Goal: Task Accomplishment & Management: Complete application form

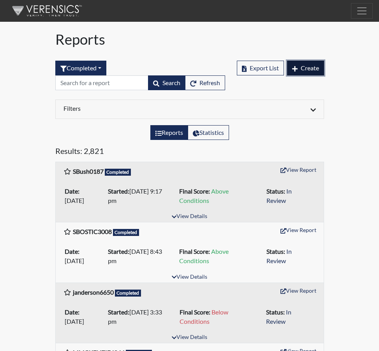
click at [306, 68] on span "Create" at bounding box center [309, 67] width 18 height 7
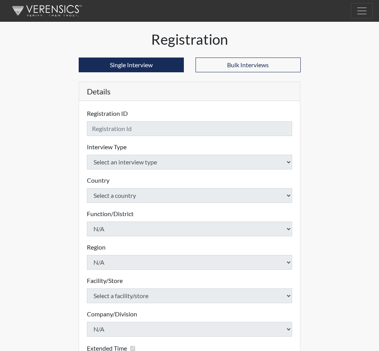
checkbox input "true"
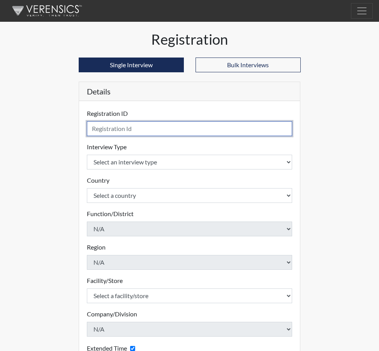
click at [111, 128] on input "text" at bounding box center [189, 128] width 205 height 15
type input "[PERSON_NAME],M 6802"
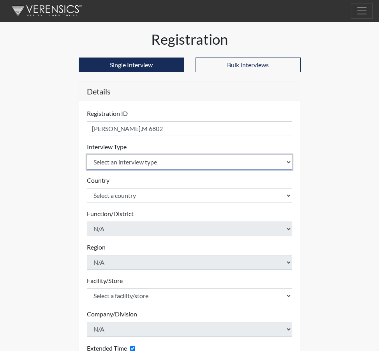
click at [289, 161] on select "Select an interview type Corrections Pre-Employment" at bounding box center [189, 162] width 205 height 15
select select "ff733e93-e1bf-11ea-9c9f-0eff0cf7eb8f"
click at [87, 155] on select "Select an interview type Corrections Pre-Employment" at bounding box center [189, 162] width 205 height 15
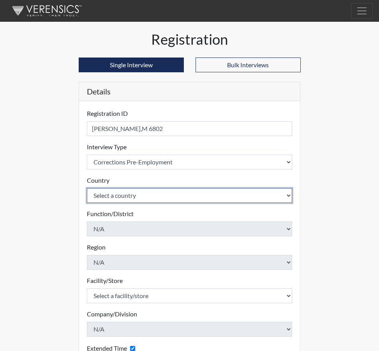
click at [286, 194] on select "Select a country [GEOGRAPHIC_DATA] [GEOGRAPHIC_DATA]" at bounding box center [189, 195] width 205 height 15
select select "united-states-of-[GEOGRAPHIC_DATA]"
click at [87, 188] on select "Select a country [GEOGRAPHIC_DATA] [GEOGRAPHIC_DATA]" at bounding box center [189, 195] width 205 height 15
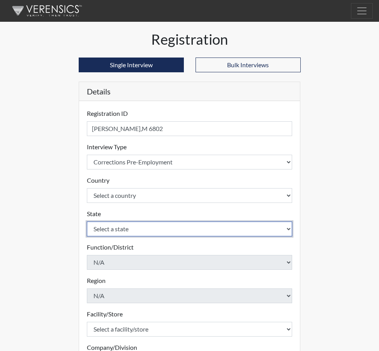
click at [289, 228] on select "Select a state [US_STATE] [US_STATE] [US_STATE] [US_STATE] [US_STATE] [US_STATE…" at bounding box center [189, 229] width 205 height 15
select select "SC"
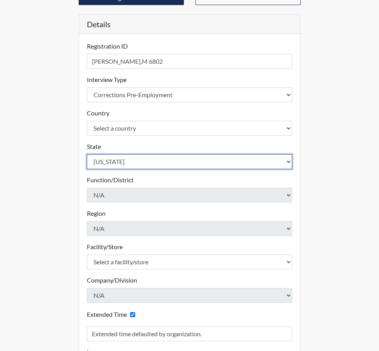
scroll to position [78, 0]
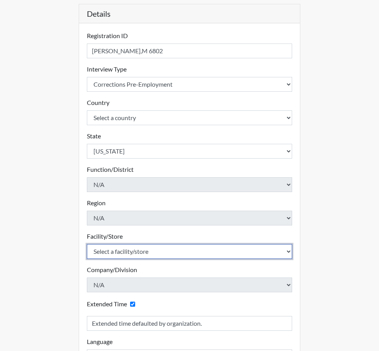
click at [218, 252] on select "Select a facility/store [GEOGRAPHIC_DATA] CI Broad River CI [PERSON_NAME] CI Di…" at bounding box center [189, 251] width 205 height 15
select select "24c90fbc-4ec2-4c5b-8738-b7d1dd61cd56"
click at [87, 244] on select "Select a facility/store [GEOGRAPHIC_DATA] CI Broad River CI [PERSON_NAME] CI Di…" at bounding box center [189, 251] width 205 height 15
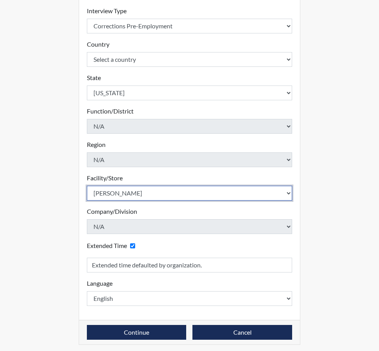
scroll to position [139, 0]
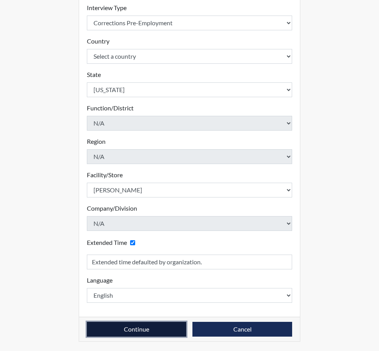
click at [141, 328] on button "Continue" at bounding box center [137, 329] width 100 height 15
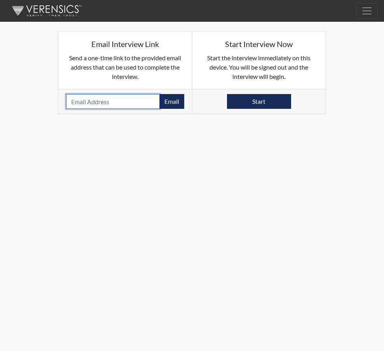
click at [95, 102] on input "email" at bounding box center [113, 101] width 94 height 15
type input "[EMAIL_ADDRESS][DOMAIN_NAME]"
click at [176, 101] on button "Email" at bounding box center [172, 101] width 25 height 15
